Goal: Task Accomplishment & Management: Complete application form

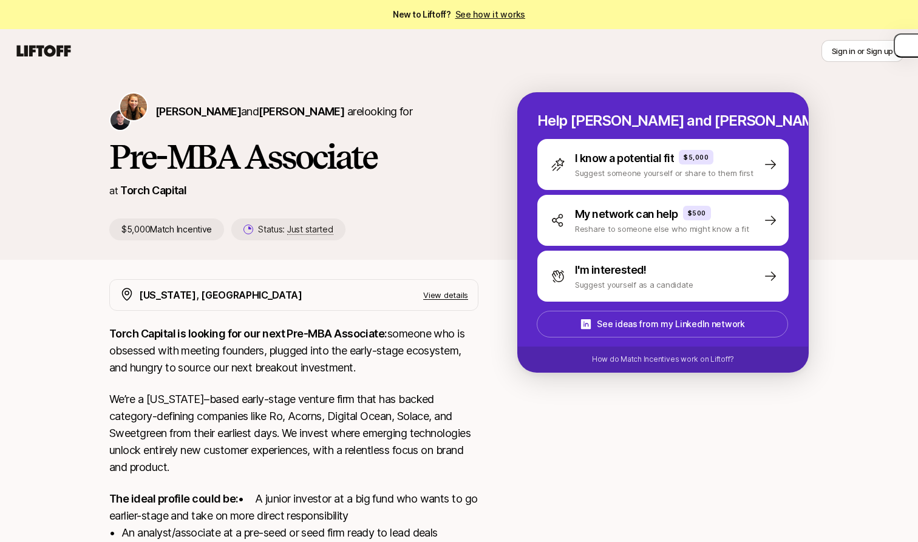
click at [258, 160] on h1 "Pre-MBA Associate" at bounding box center [293, 156] width 369 height 36
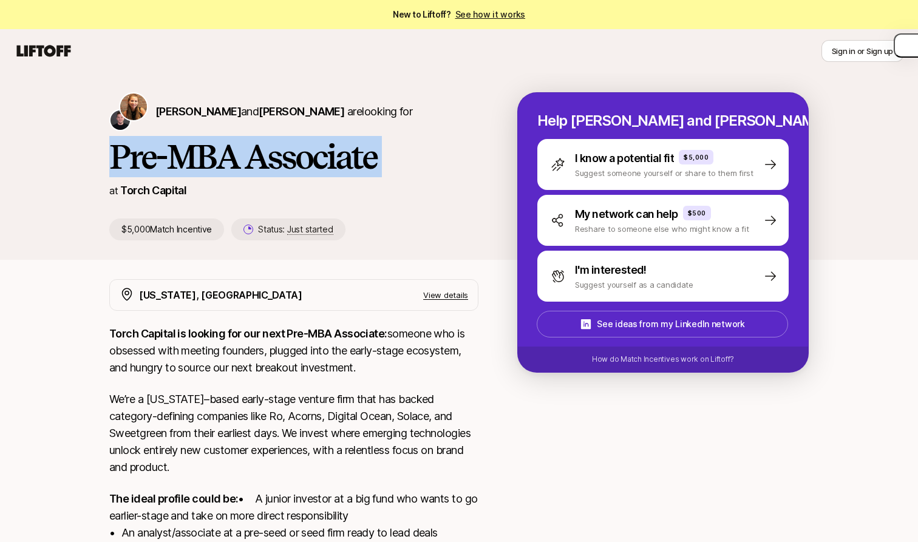
click at [258, 160] on h1 "Pre-MBA Associate" at bounding box center [293, 156] width 369 height 36
click at [281, 160] on h1 "Pre-MBA Associate" at bounding box center [293, 156] width 369 height 36
drag, startPoint x: 317, startPoint y: 161, endPoint x: 152, endPoint y: 161, distance: 165.7
click at [152, 161] on h1 "Pre-MBA Associate" at bounding box center [293, 156] width 369 height 36
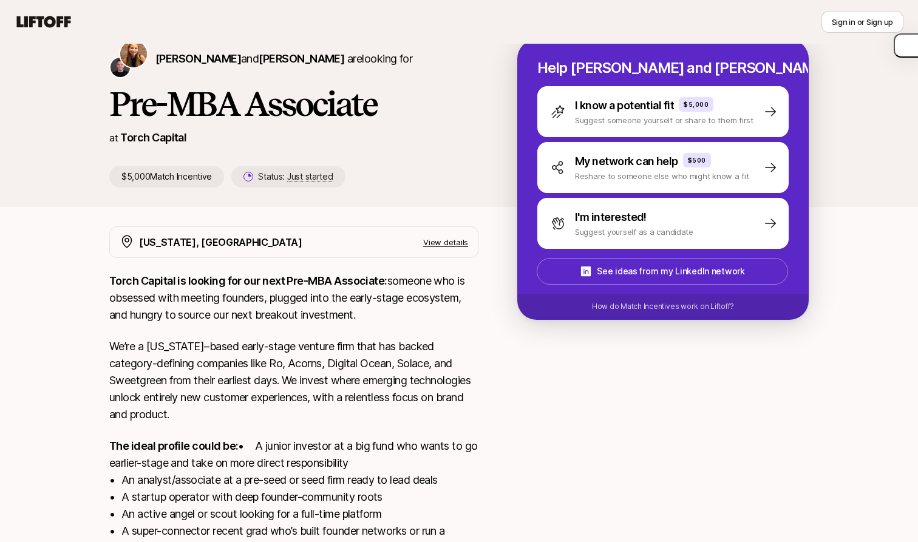
scroll to position [211, 0]
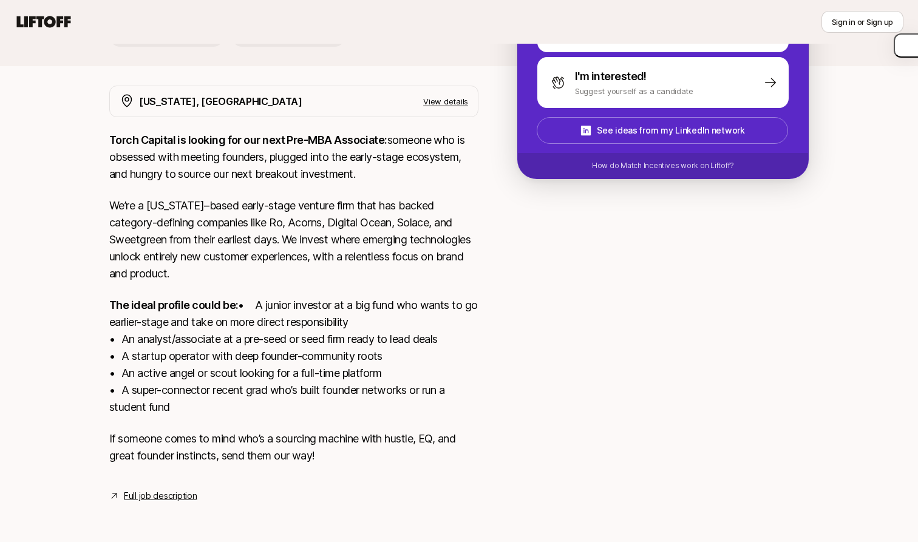
click at [177, 494] on link "Full job description" at bounding box center [160, 496] width 73 height 15
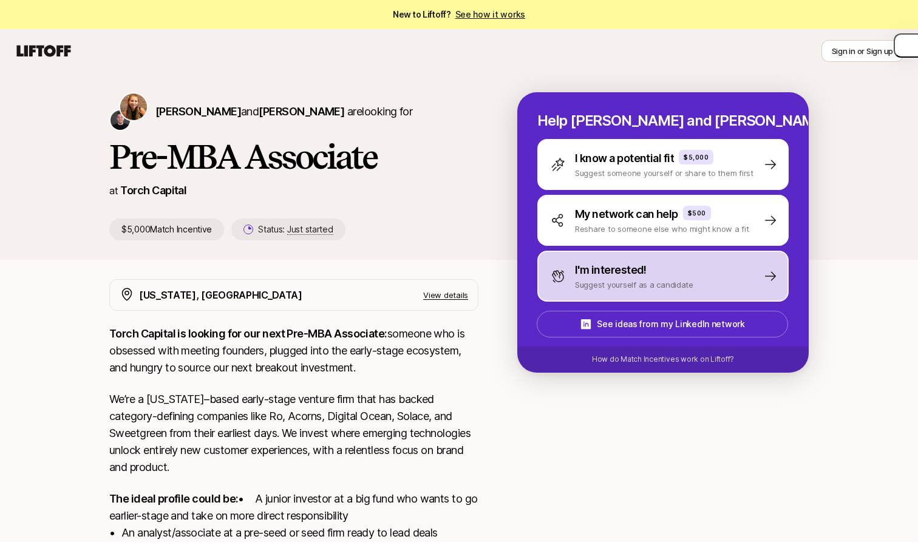
click at [609, 286] on p "Suggest yourself as a candidate" at bounding box center [634, 285] width 118 height 12
